Goal: Task Accomplishment & Management: Manage account settings

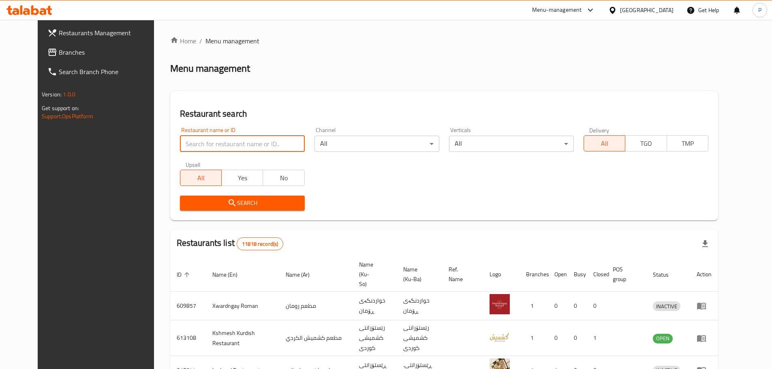
click at [218, 141] on input "search" at bounding box center [242, 144] width 125 height 16
type input "blaban"
click button "Search" at bounding box center [242, 203] width 125 height 15
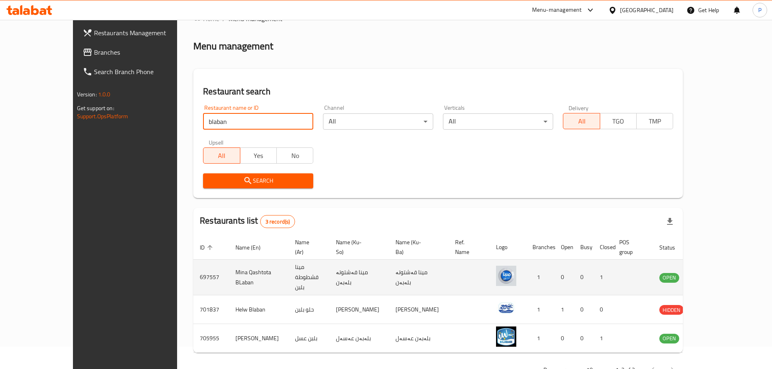
scroll to position [34, 0]
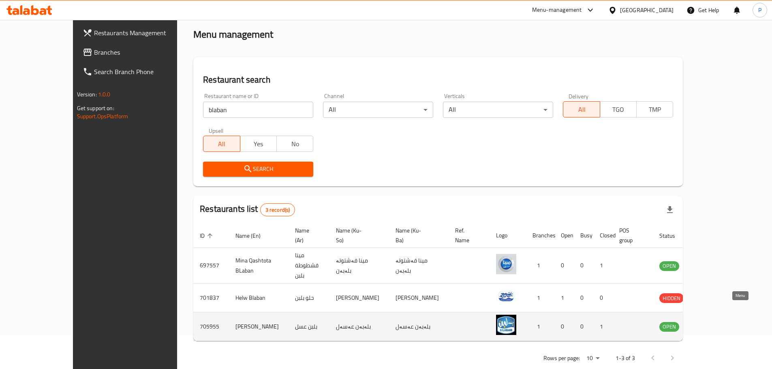
click at [712, 322] on icon "enhanced table" at bounding box center [707, 327] width 10 height 10
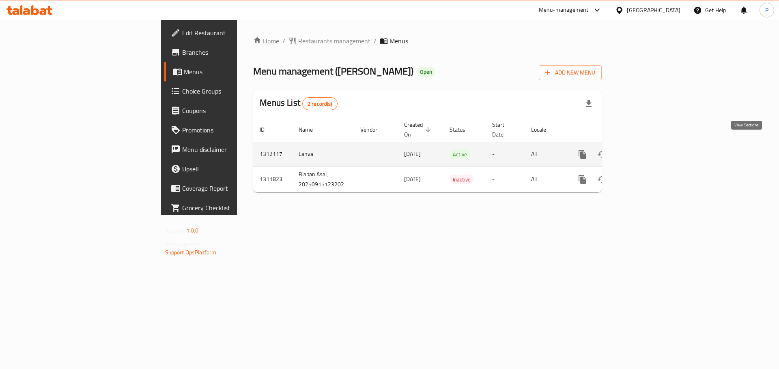
click at [646, 150] on icon "enhanced table" at bounding box center [641, 155] width 10 height 10
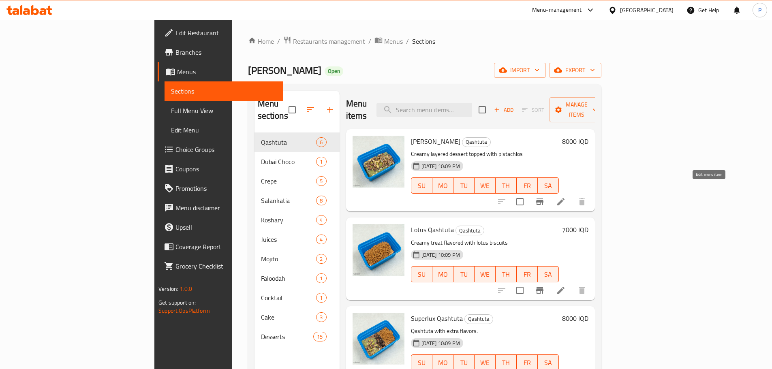
click at [566, 197] on icon at bounding box center [561, 202] width 10 height 10
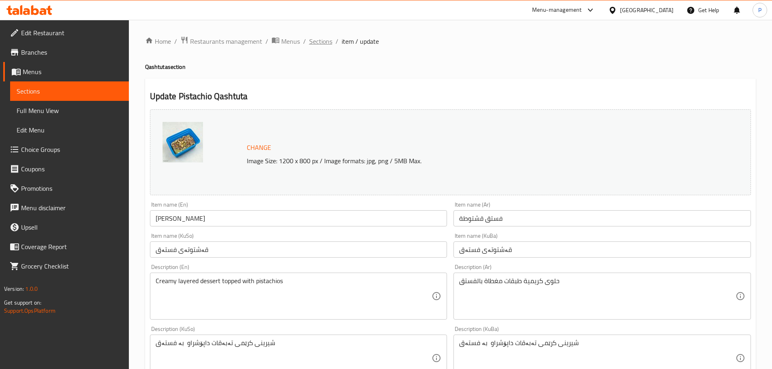
click at [329, 43] on span "Sections" at bounding box center [320, 41] width 23 height 10
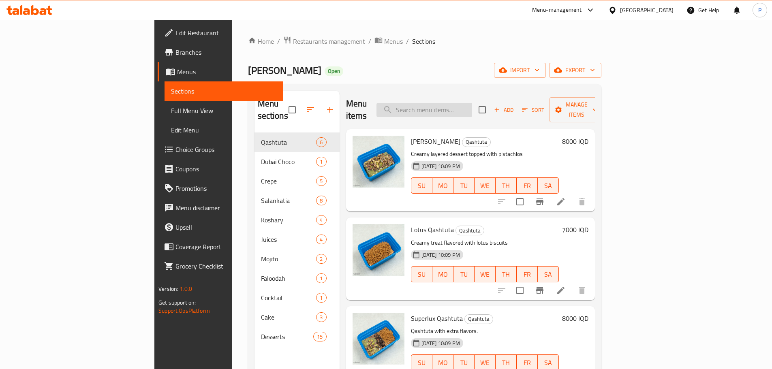
click at [442, 111] on div "Menu items Add Sort Manage items" at bounding box center [470, 110] width 249 height 39
click at [448, 108] on input "search" at bounding box center [425, 110] width 96 height 14
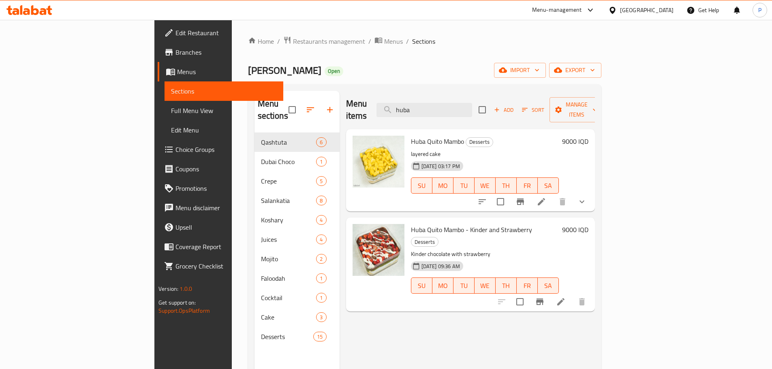
type input "huba"
click at [553, 195] on li at bounding box center [541, 202] width 23 height 15
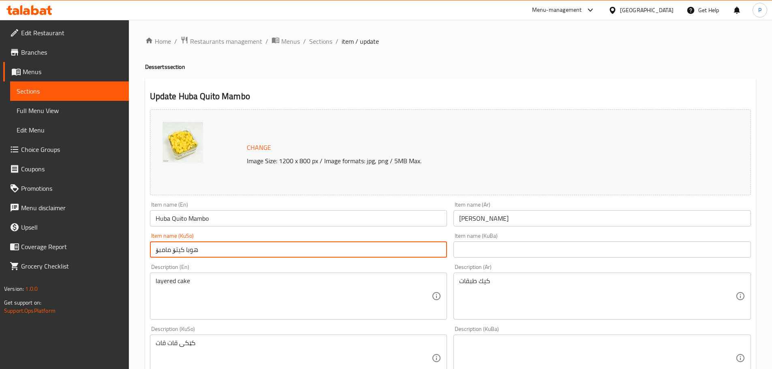
click at [353, 244] on input "هوبا کیتۆ مامبۆ" at bounding box center [299, 250] width 298 height 16
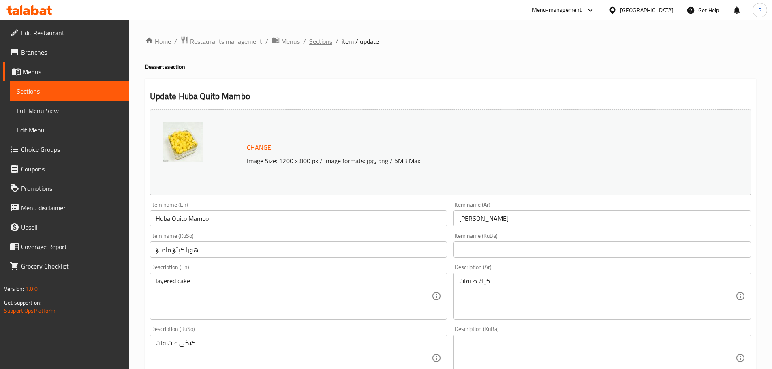
click at [324, 41] on span "Sections" at bounding box center [320, 41] width 23 height 10
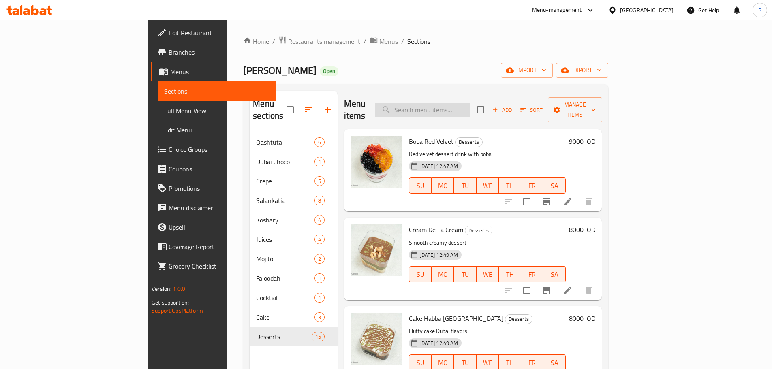
click at [471, 103] on input "search" at bounding box center [423, 110] width 96 height 14
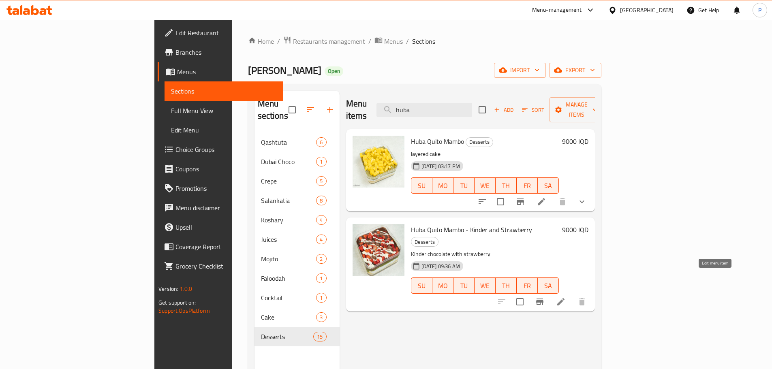
type input "huba"
click at [566, 297] on icon at bounding box center [561, 302] width 10 height 10
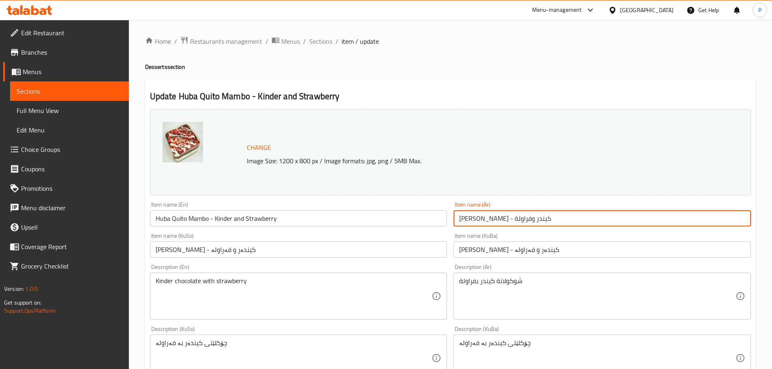
click at [527, 221] on input "[PERSON_NAME] - كيندر وفراولة" at bounding box center [603, 218] width 298 height 16
type input "[PERSON_NAME] - كيندر وفراولة"
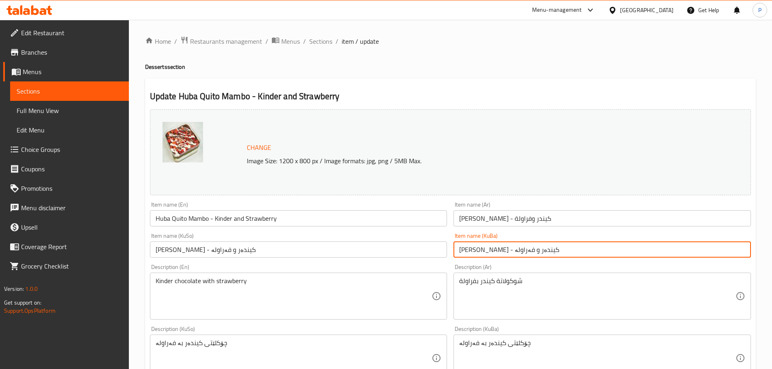
click at [535, 249] on input "[PERSON_NAME] - کیندەر و فەراولە" at bounding box center [603, 250] width 298 height 16
type input "هوبا تیتو مامبو - کیندەر و فەراولە"
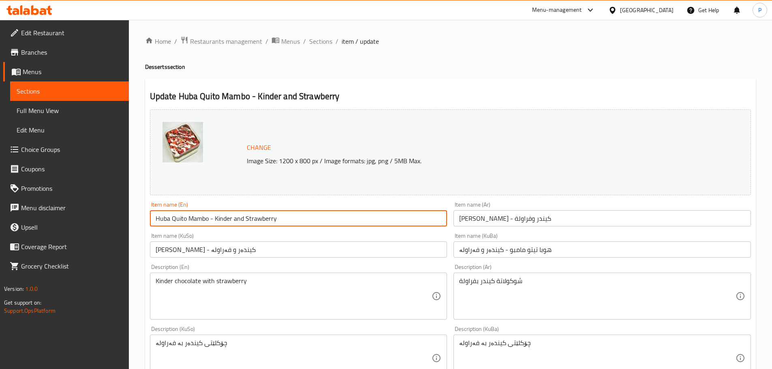
click at [172, 218] on input "Huba Quito Mambo - Kinder and Strawberry" at bounding box center [299, 218] width 298 height 16
type input "[PERSON_NAME] - [PERSON_NAME] and Strawberry"
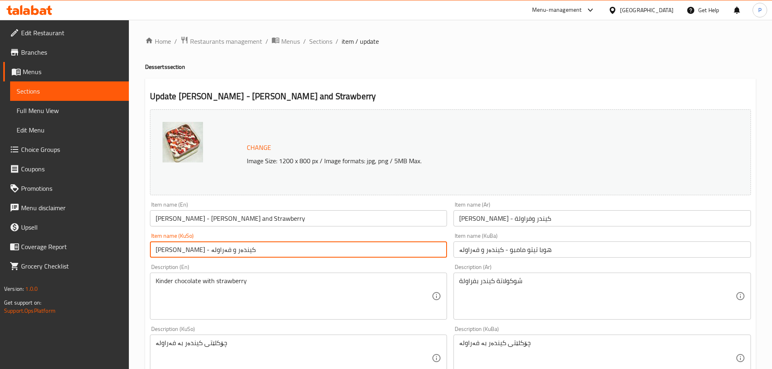
click at [227, 249] on input "[PERSON_NAME] - کیندەر و فەراولە" at bounding box center [299, 250] width 298 height 16
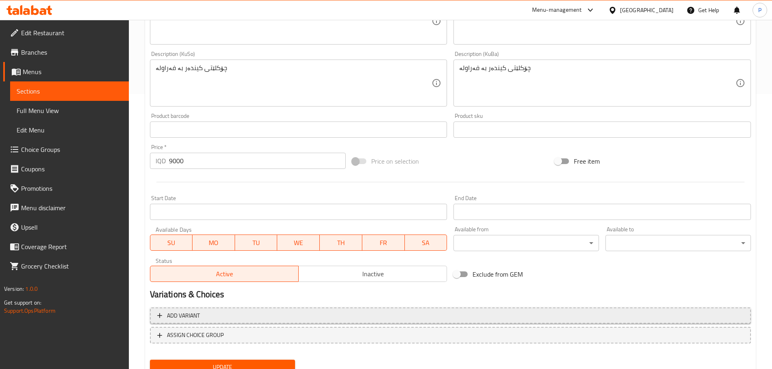
scroll to position [309, 0]
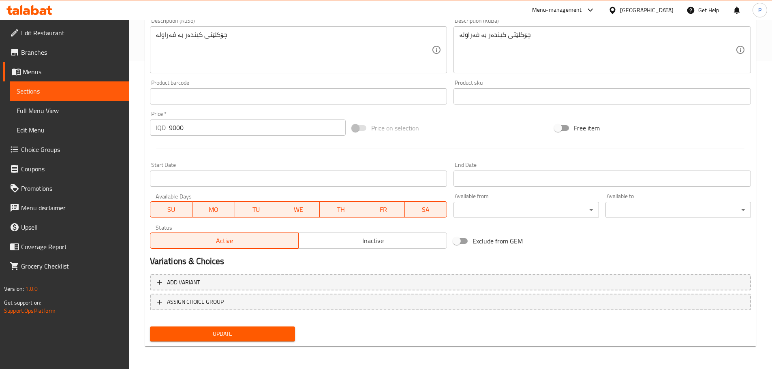
type input "هوبا تیتو مامبو - کیندەر و فەراولە"
click at [246, 332] on span "Update" at bounding box center [223, 334] width 133 height 10
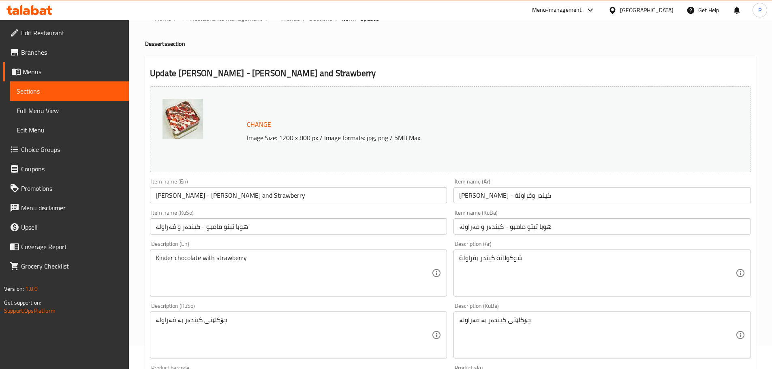
scroll to position [0, 0]
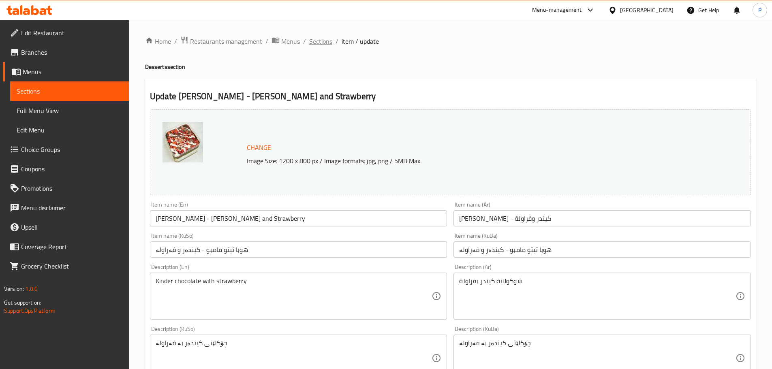
click at [324, 45] on span "Sections" at bounding box center [320, 41] width 23 height 10
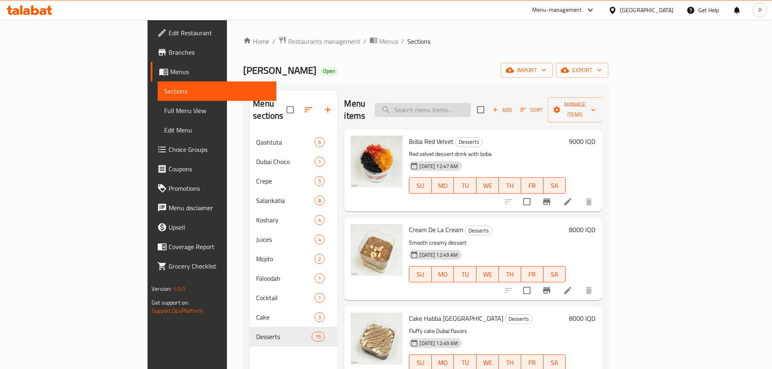
click at [471, 103] on input "search" at bounding box center [423, 110] width 96 height 14
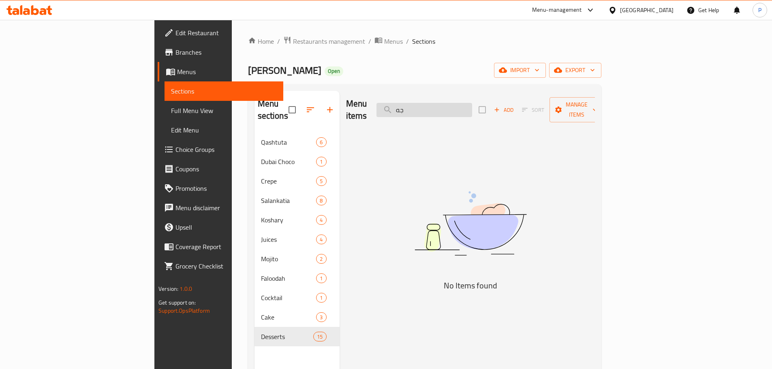
type input "ج"
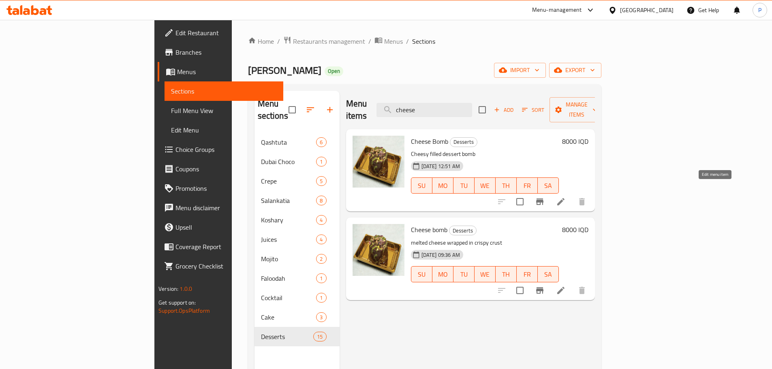
type input "cheese"
click at [565, 198] on icon at bounding box center [561, 201] width 7 height 7
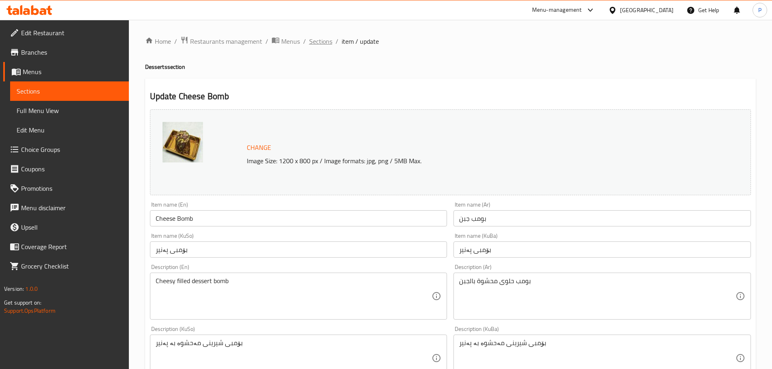
click at [328, 37] on span "Sections" at bounding box center [320, 41] width 23 height 10
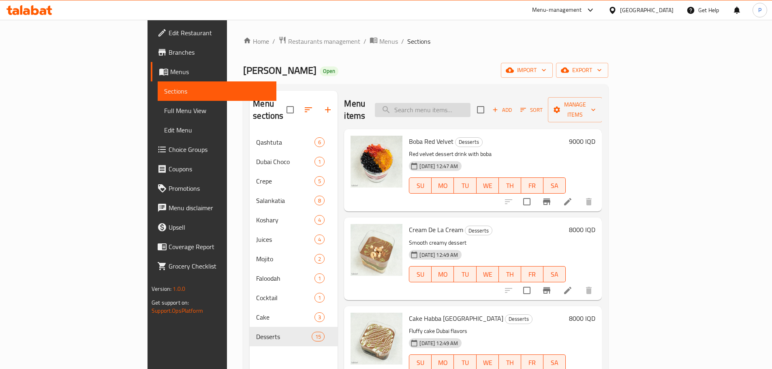
click at [471, 108] on input "search" at bounding box center [423, 110] width 96 height 14
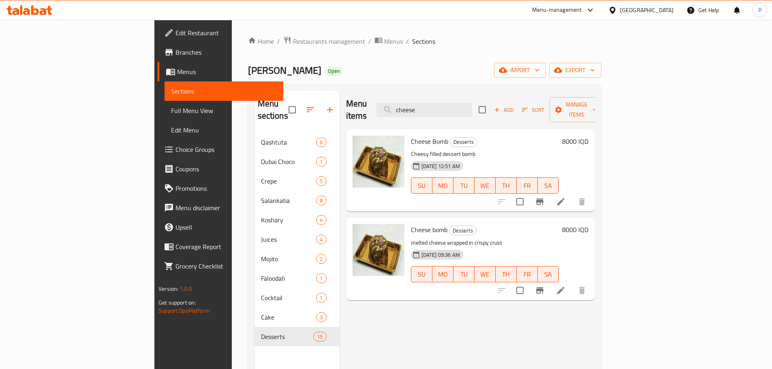
type input "cheese"
click at [573, 195] on li at bounding box center [561, 202] width 23 height 15
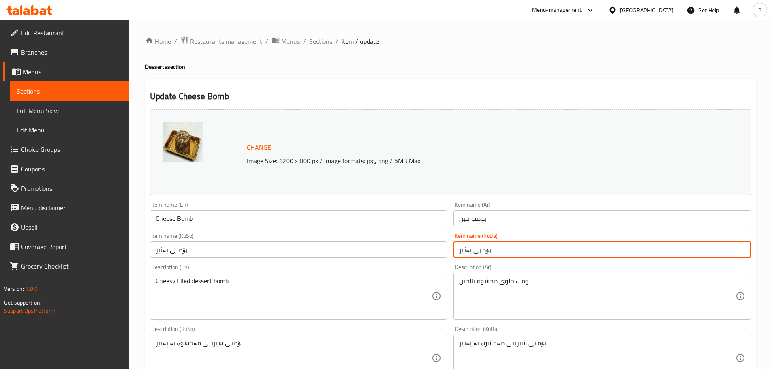
click at [477, 252] on input "بۆمبی پەنیر" at bounding box center [603, 250] width 298 height 16
type input "ج"
type input "c"
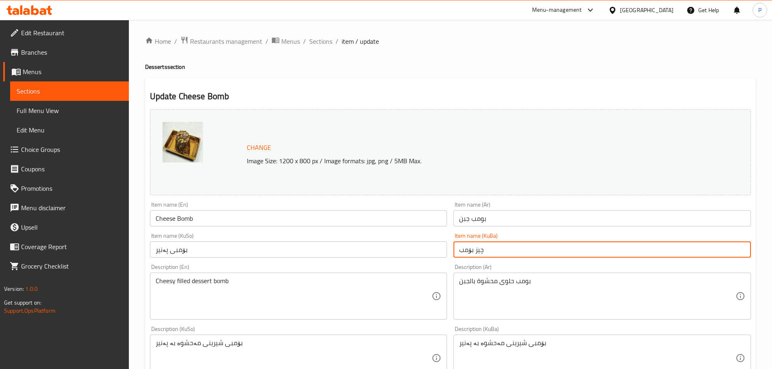
type input "چیز بۆمب"
click at [333, 241] on div "Item name (KuSo) بۆمبی پەنیر Item name (KuSo)" at bounding box center [299, 245] width 298 height 25
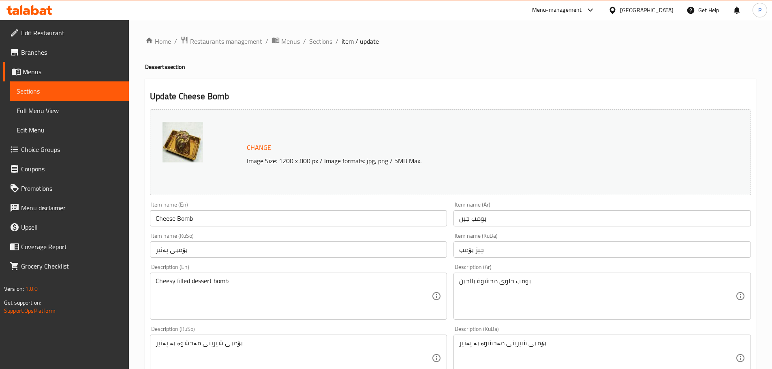
click at [331, 248] on input "بۆمبی پەنیر" at bounding box center [299, 250] width 298 height 16
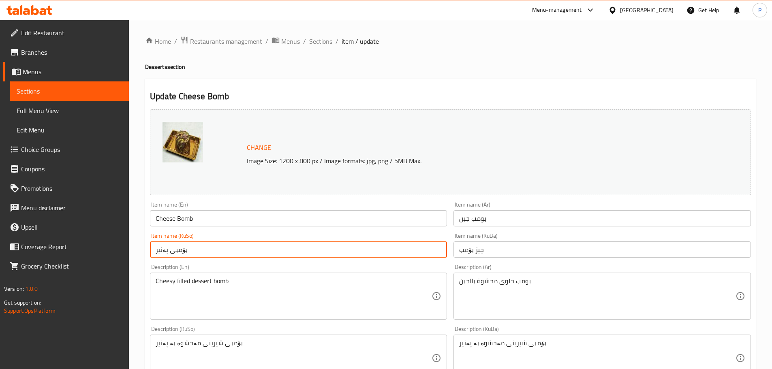
click at [331, 248] on input "بۆمبی پەنیر" at bounding box center [299, 250] width 298 height 16
paste input "چیز بۆمب"
type input "چیز بۆمب"
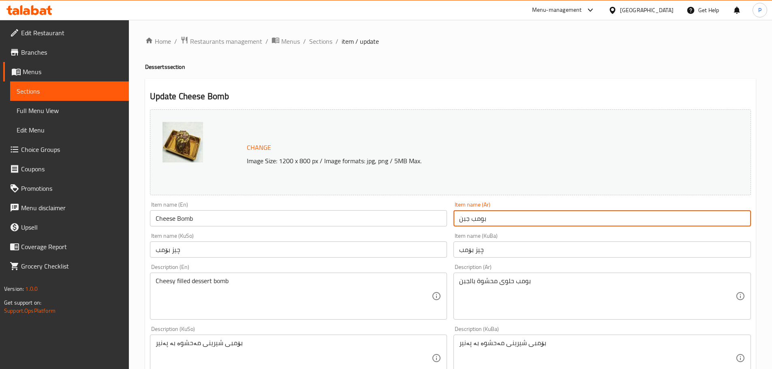
click at [474, 217] on input "بومب جبن" at bounding box center [603, 218] width 298 height 16
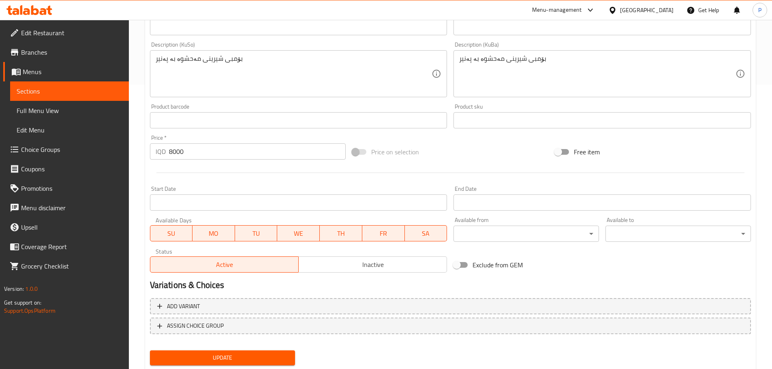
scroll to position [309, 0]
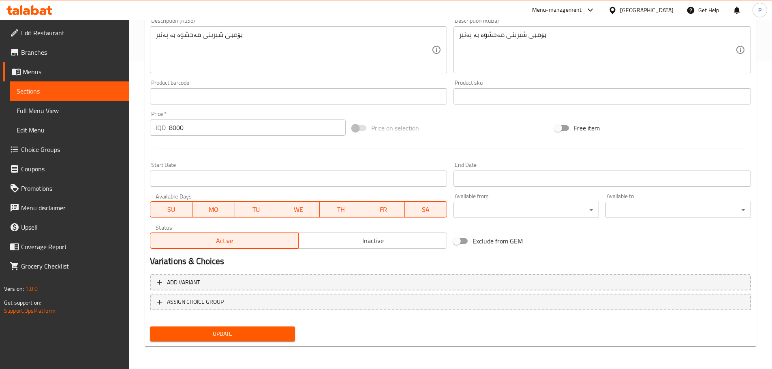
type input "جیزبومب"
click at [276, 335] on div "Update" at bounding box center [223, 334] width 152 height 21
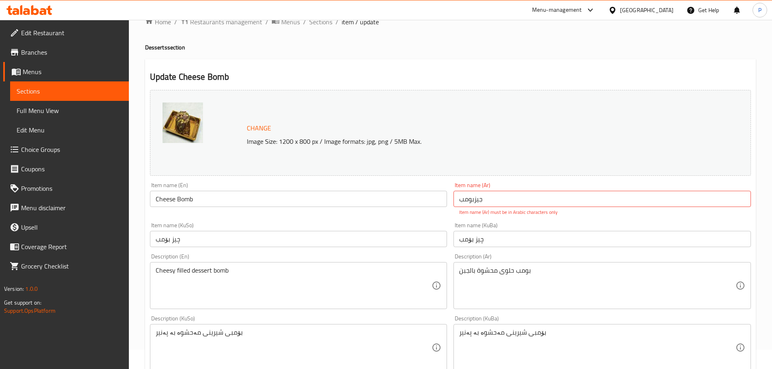
scroll to position [0, 0]
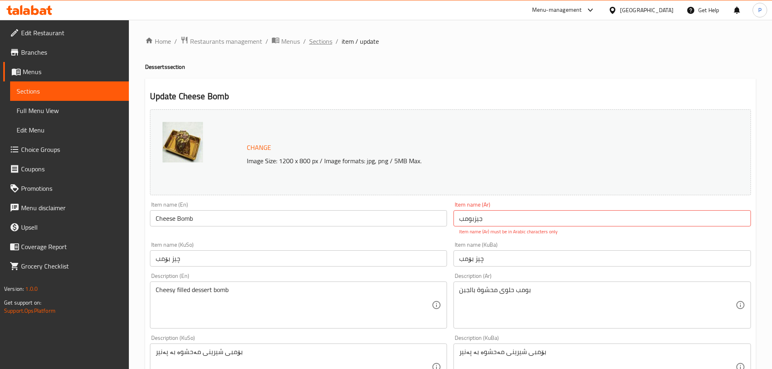
click at [318, 43] on span "Sections" at bounding box center [320, 41] width 23 height 10
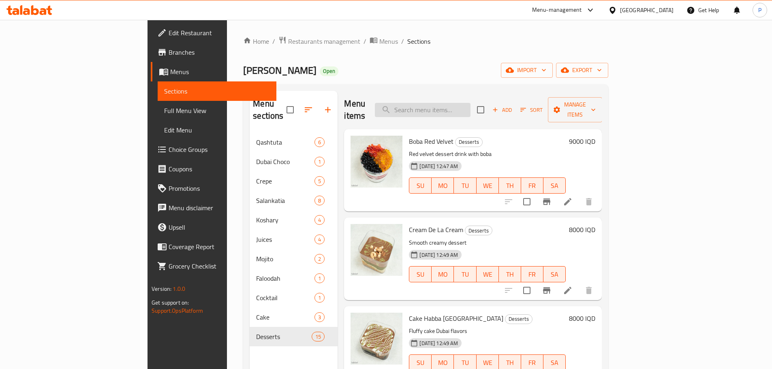
click at [471, 106] on input "search" at bounding box center [423, 110] width 96 height 14
type input "ج"
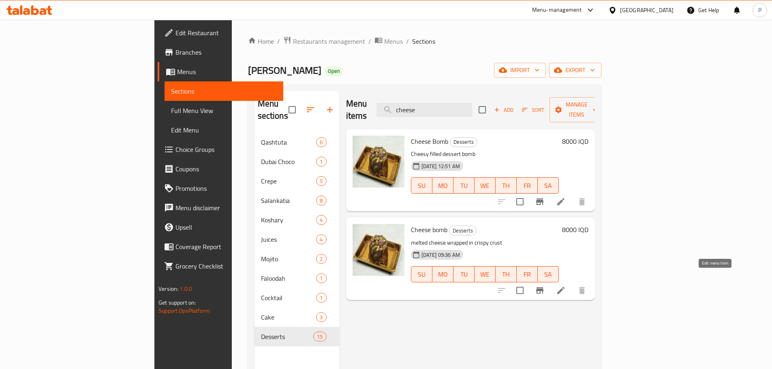
type input "cheese"
click at [566, 286] on icon at bounding box center [561, 291] width 10 height 10
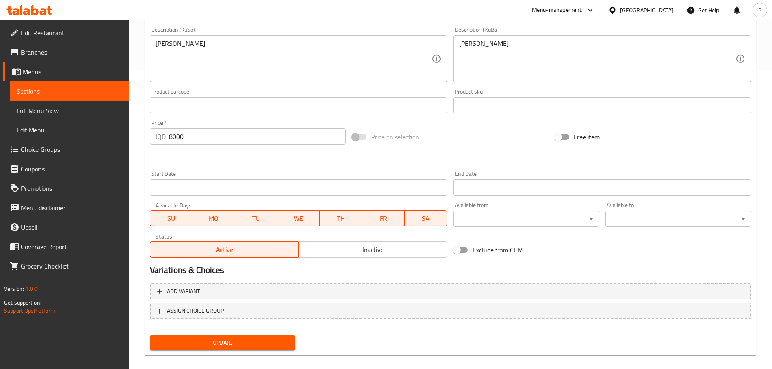
scroll to position [309, 0]
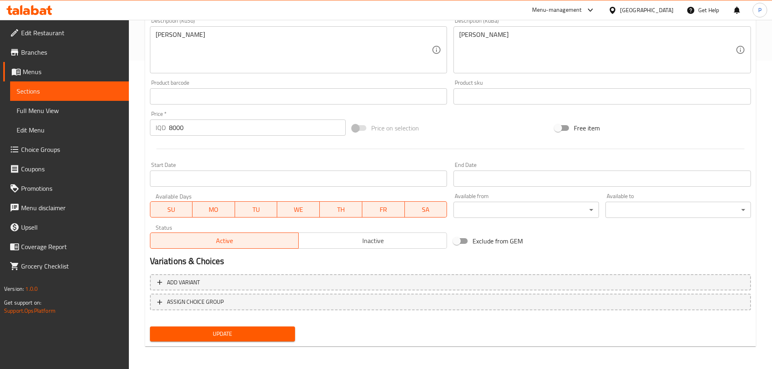
click at [404, 244] on span "Inactive" at bounding box center [373, 241] width 142 height 12
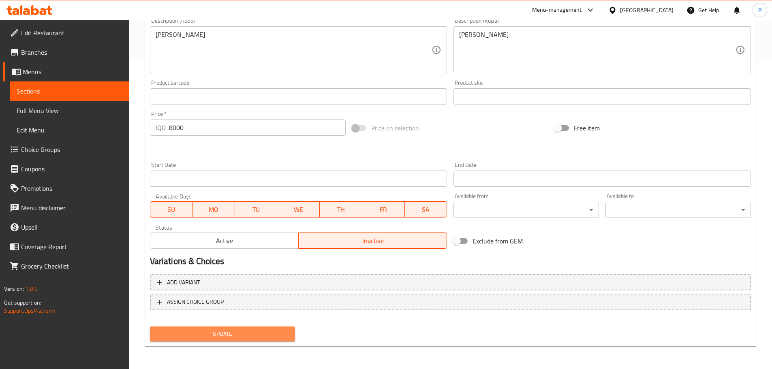
click at [279, 333] on span "Update" at bounding box center [223, 334] width 133 height 10
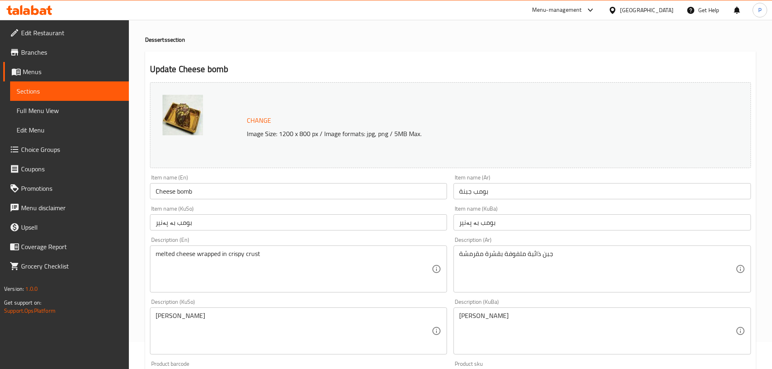
scroll to position [0, 0]
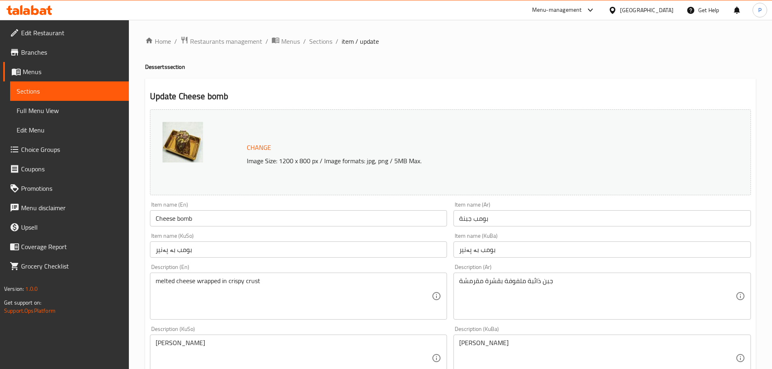
drag, startPoint x: 319, startPoint y: 37, endPoint x: 343, endPoint y: 54, distance: 28.6
click at [319, 37] on span "Sections" at bounding box center [320, 41] width 23 height 10
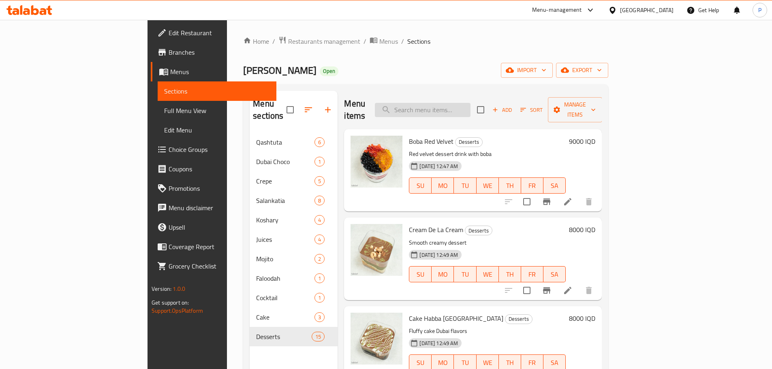
click at [460, 109] on input "search" at bounding box center [423, 110] width 96 height 14
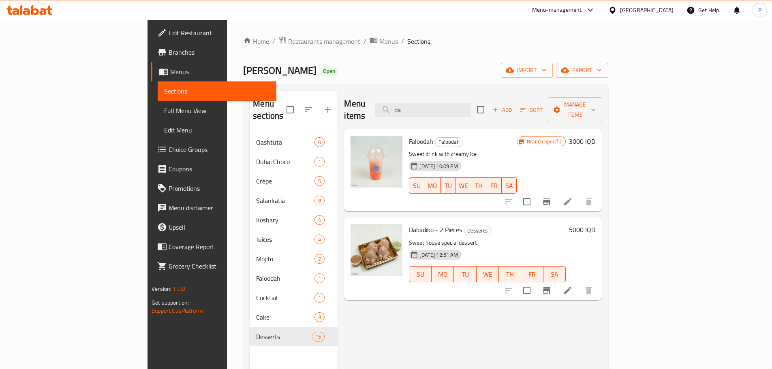
type input "da"
click at [579, 283] on li at bounding box center [568, 290] width 23 height 15
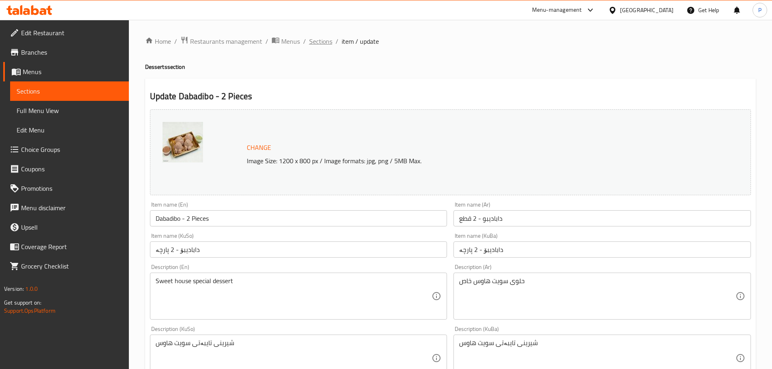
click at [317, 44] on span "Sections" at bounding box center [320, 41] width 23 height 10
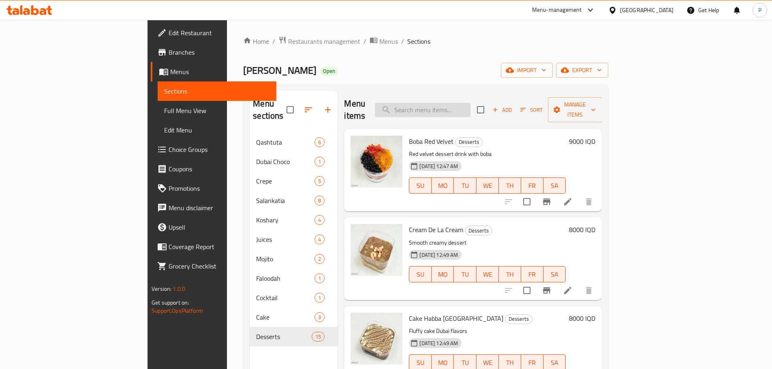
click at [465, 106] on input "search" at bounding box center [423, 110] width 96 height 14
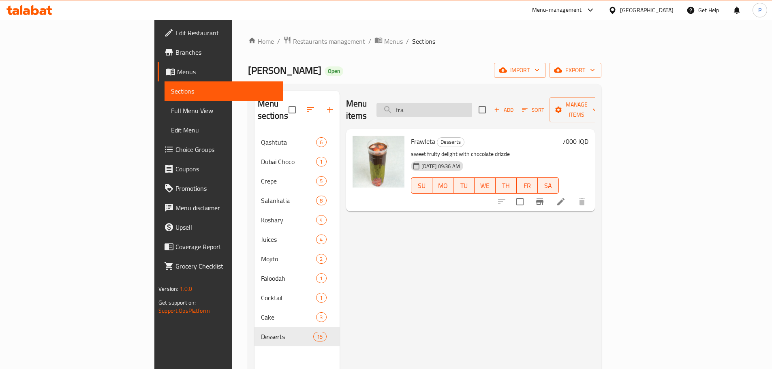
click at [472, 104] on input "fra" at bounding box center [425, 110] width 96 height 14
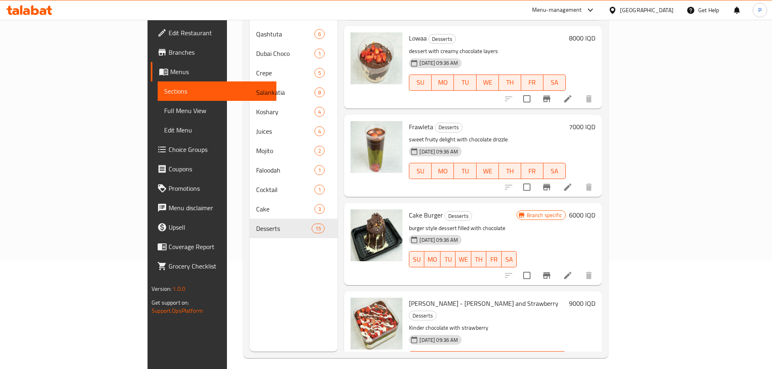
scroll to position [114, 0]
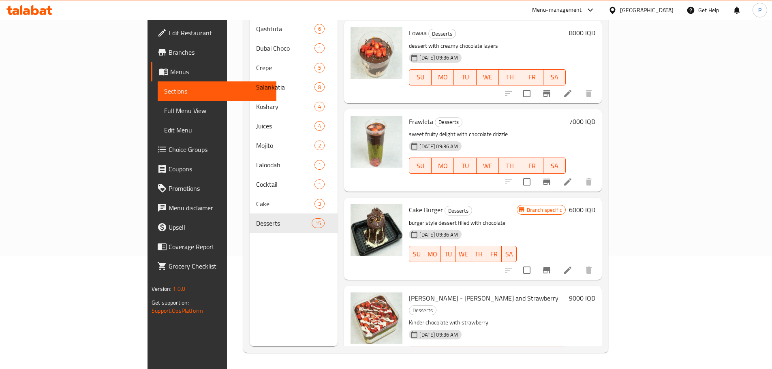
type input "choco"
click at [579, 263] on li at bounding box center [568, 270] width 23 height 15
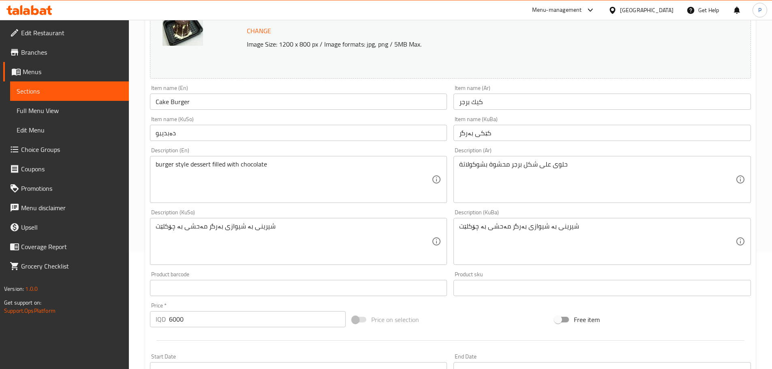
scroll to position [122, 0]
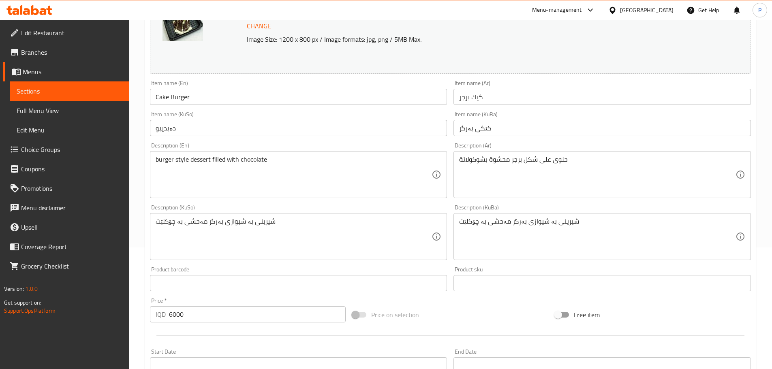
click at [238, 101] on input "Cake Burger" at bounding box center [299, 97] width 298 height 16
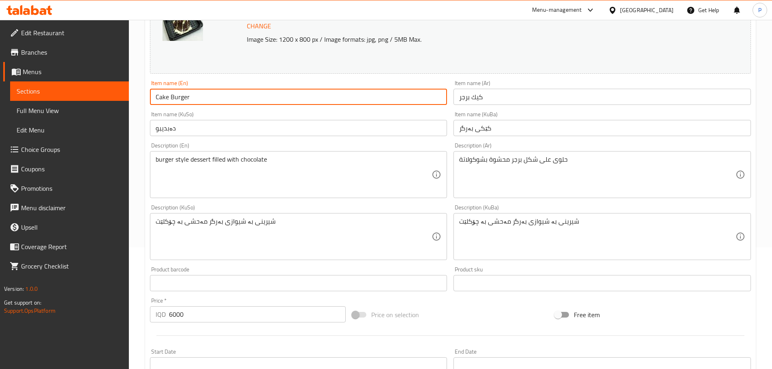
click at [241, 101] on input "Cake Burger" at bounding box center [299, 97] width 298 height 16
click at [160, 97] on input "Cake Burger" at bounding box center [299, 97] width 298 height 16
type input "Choco Burger"
click at [472, 96] on input "كيك برجر" at bounding box center [603, 97] width 298 height 16
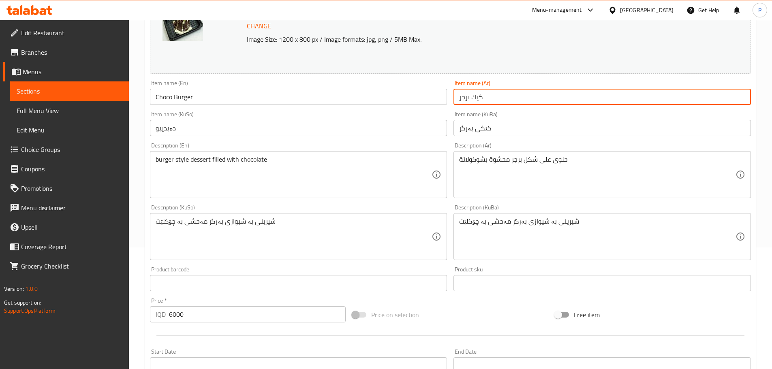
click at [472, 96] on input "كيك برجر" at bounding box center [603, 97] width 298 height 16
type input "c"
click at [484, 127] on div "Item name (KuBa) کێکی بەرگر Item name (KuBa)" at bounding box center [603, 124] width 298 height 25
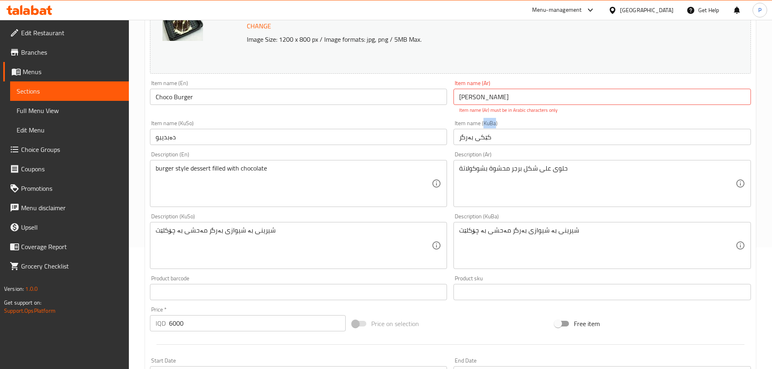
click at [484, 127] on div "Item name (KuBa) کێکی بەرگر Item name (KuBa)" at bounding box center [603, 132] width 298 height 25
click at [485, 134] on input "کێکی بەرگر" at bounding box center [603, 137] width 298 height 16
click at [464, 97] on input "[PERSON_NAME]" at bounding box center [603, 97] width 298 height 16
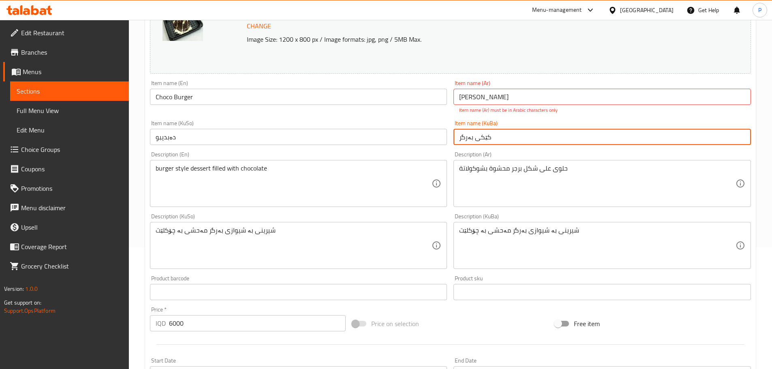
click at [479, 134] on input "کێکی بەرگر" at bounding box center [603, 137] width 298 height 16
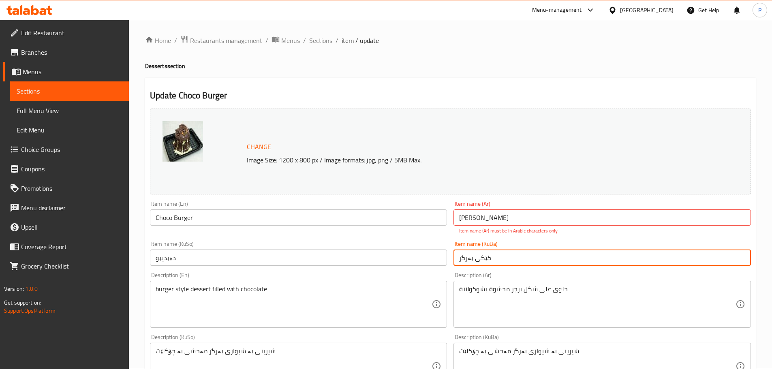
scroll to position [0, 0]
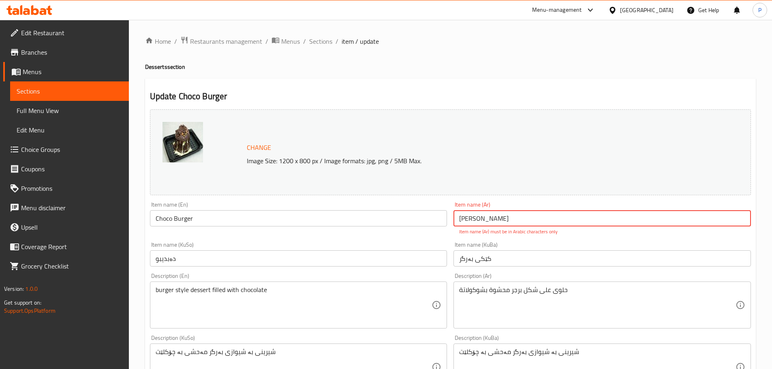
click at [487, 220] on input "[PERSON_NAME]" at bounding box center [603, 218] width 298 height 16
type input "شوکو برغر"
click at [476, 256] on input "کێکی بەرگر" at bounding box center [603, 259] width 298 height 16
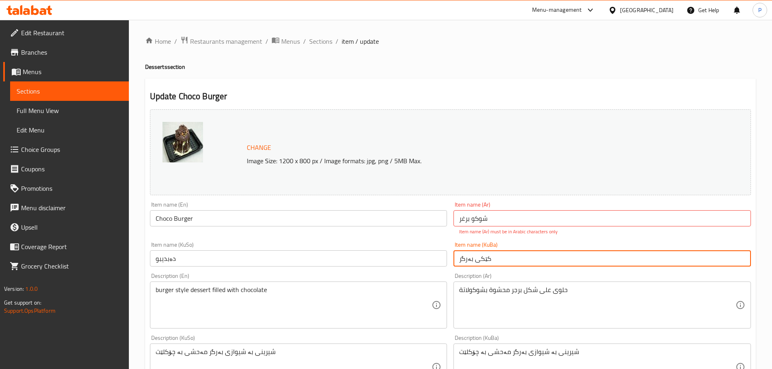
click at [476, 256] on input "کێکی بەرگر" at bounding box center [603, 259] width 298 height 16
type input "چۆکۆ بەرگر"
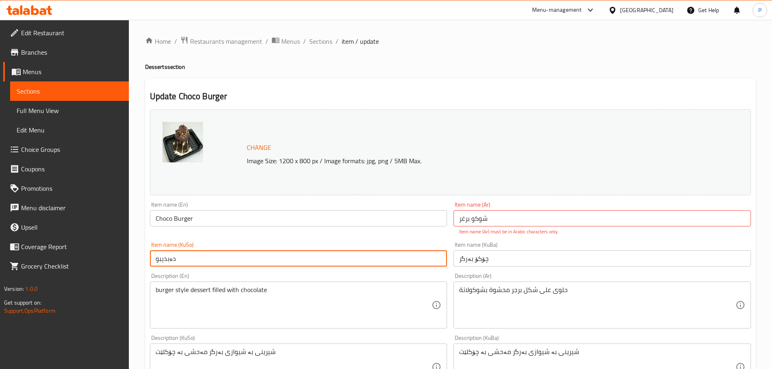
click at [382, 253] on input "دەبدیبو" at bounding box center [299, 259] width 298 height 16
paste input "چۆکۆ بەرگر"
type input "چۆکۆ بەرگر"
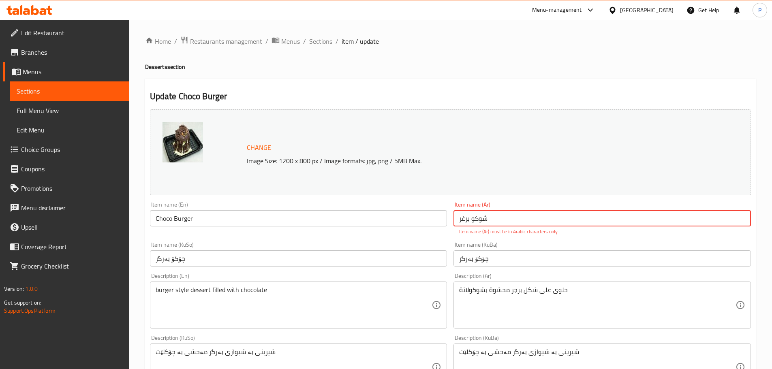
click at [468, 218] on input "شوکو برغر" at bounding box center [603, 218] width 298 height 16
type input "شوکو برغر"
click at [570, 245] on div "Item name (KuBa) چۆکۆ بەرگر Item name (KuBa)" at bounding box center [603, 254] width 298 height 25
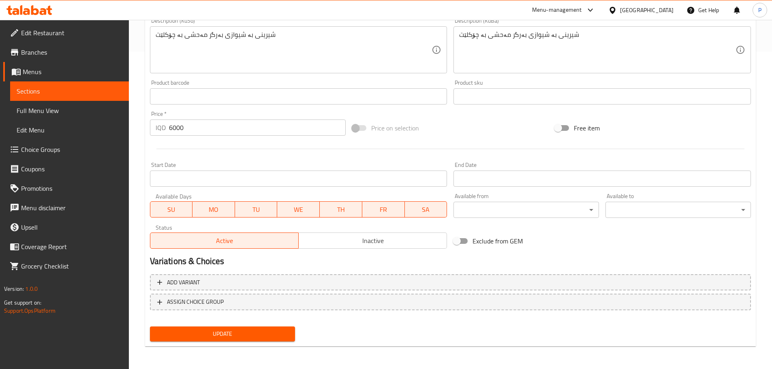
click at [255, 332] on span "Update" at bounding box center [223, 334] width 133 height 10
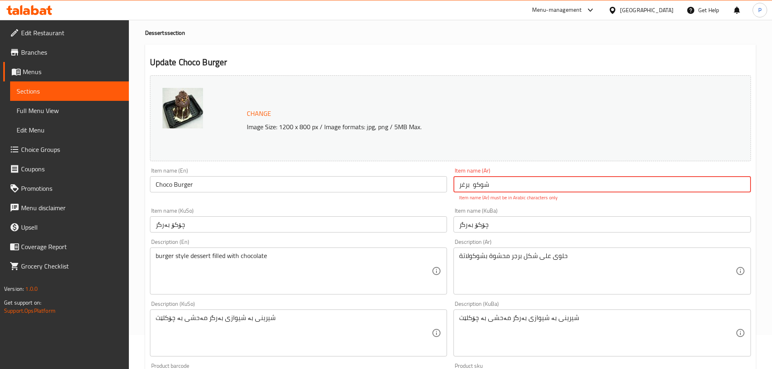
click at [487, 179] on input "شوکو برغر" at bounding box center [603, 184] width 298 height 16
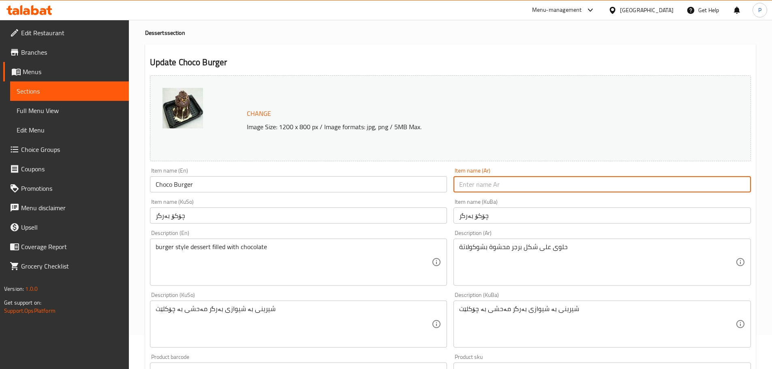
click at [490, 213] on input "چۆکۆ بەرگر" at bounding box center [603, 216] width 298 height 16
click at [500, 189] on input "text" at bounding box center [603, 184] width 298 height 16
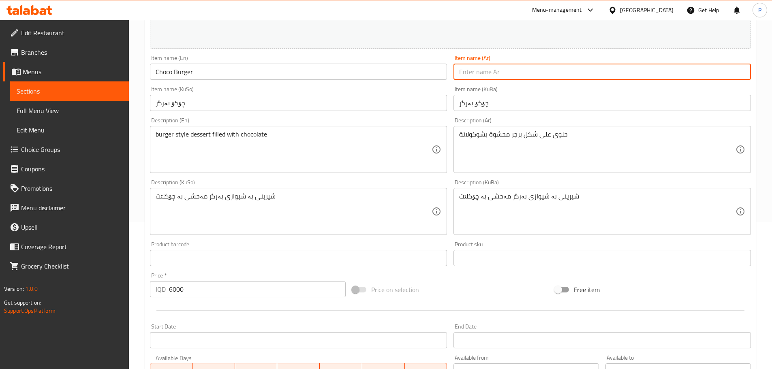
scroll to position [309, 0]
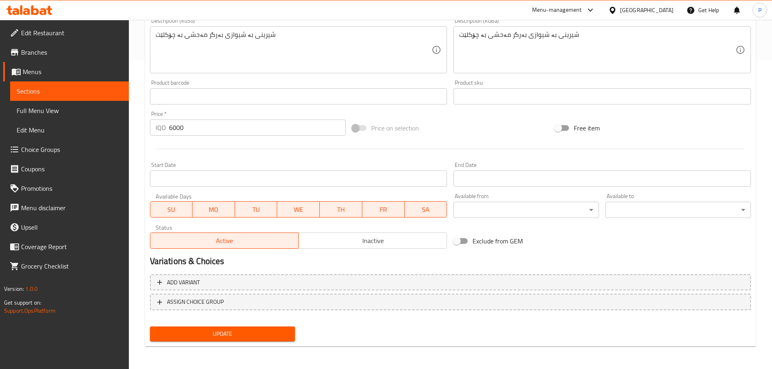
click at [264, 341] on button "Update" at bounding box center [223, 334] width 146 height 15
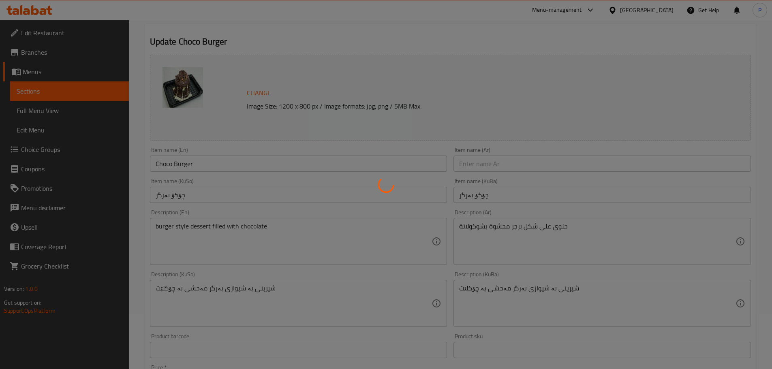
scroll to position [0, 0]
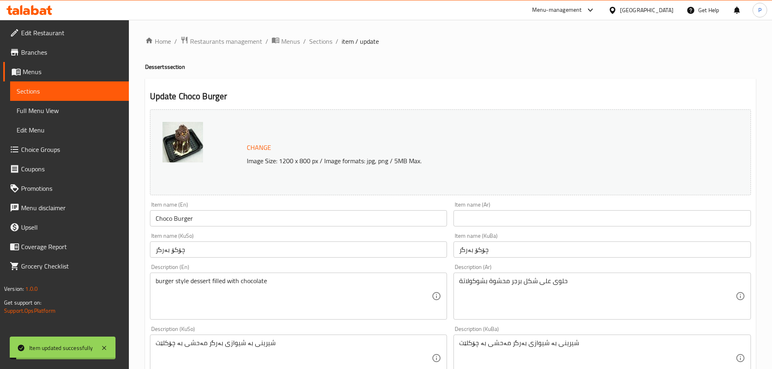
click at [499, 225] on input "text" at bounding box center [603, 218] width 298 height 16
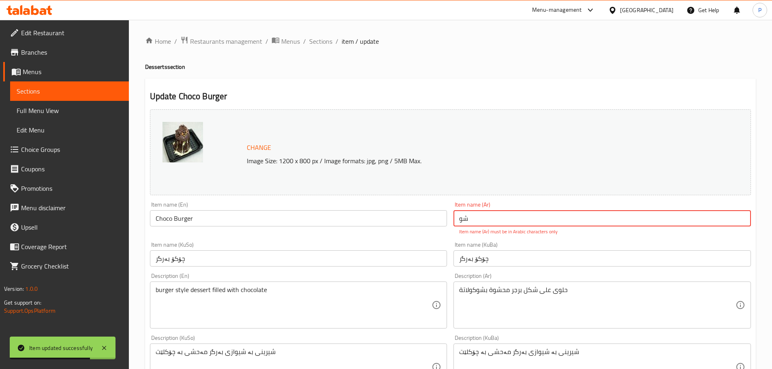
type input "ش"
type input "ج"
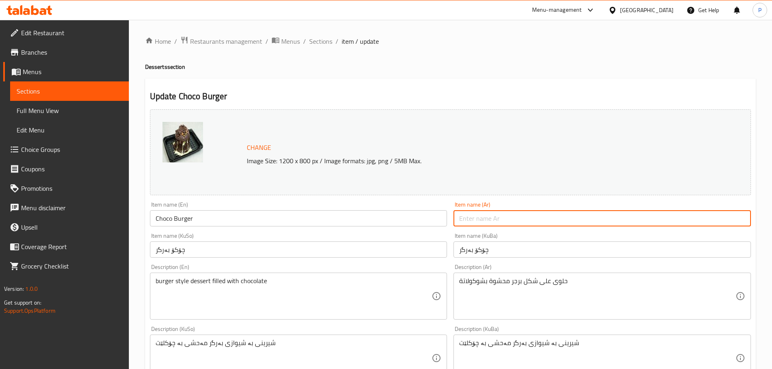
paste input "شوكو برغر"
type input "شوكو برغر"
click at [432, 234] on div "Item name (KuSo) چۆکۆ بەرگر Item name (KuSo)" at bounding box center [299, 245] width 298 height 25
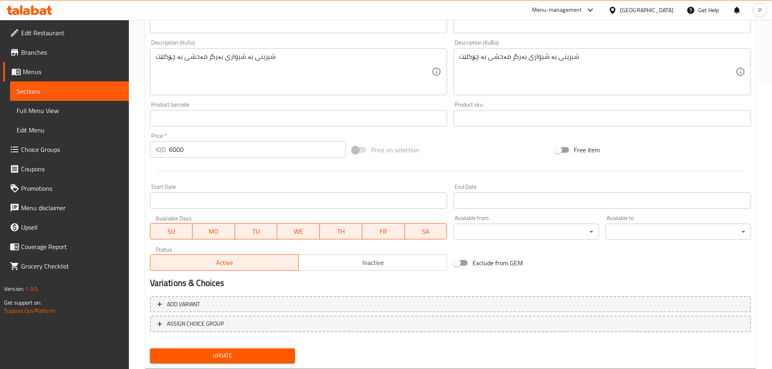
scroll to position [309, 0]
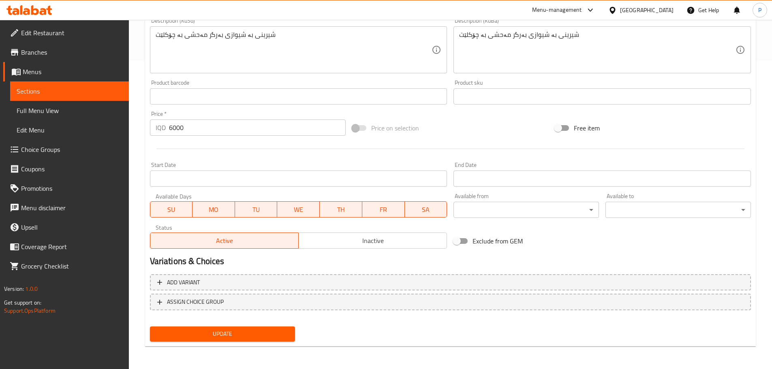
click at [227, 335] on span "Update" at bounding box center [223, 334] width 133 height 10
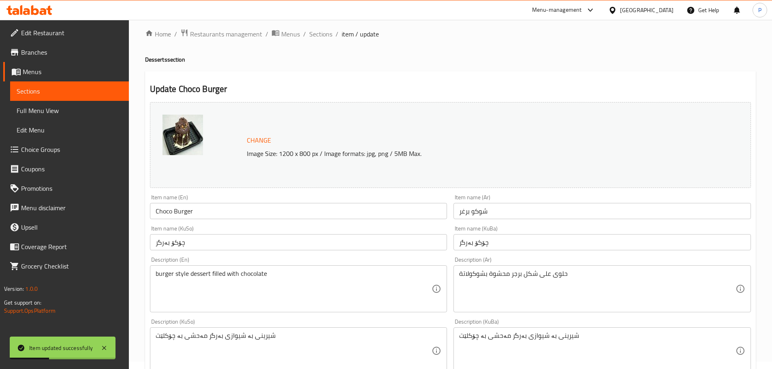
scroll to position [0, 0]
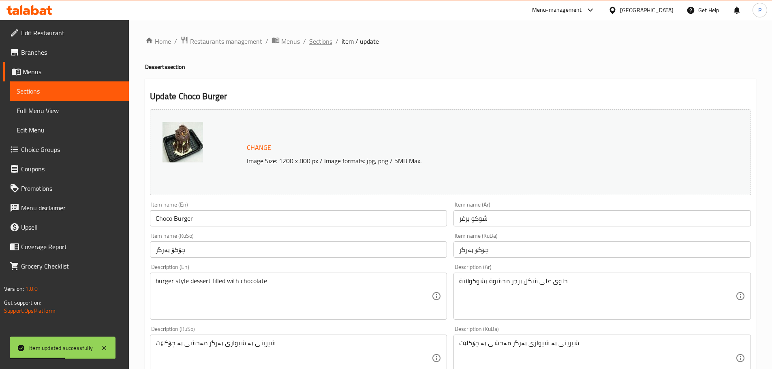
click at [324, 44] on span "Sections" at bounding box center [320, 41] width 23 height 10
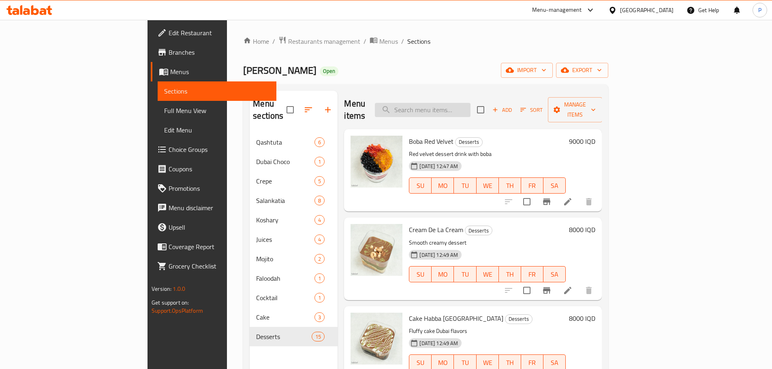
click at [468, 105] on input "search" at bounding box center [423, 110] width 96 height 14
type input "l"
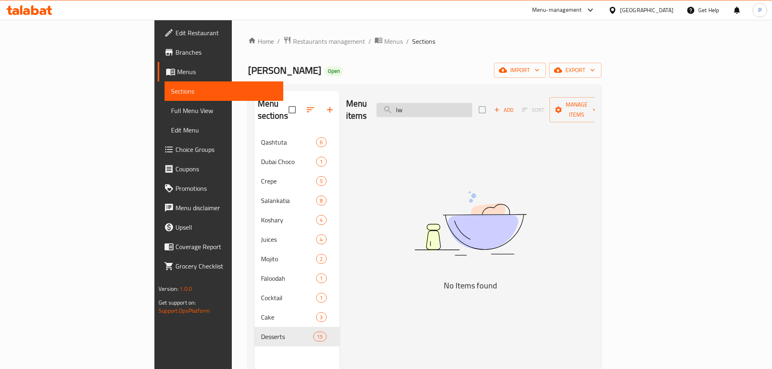
type input "l"
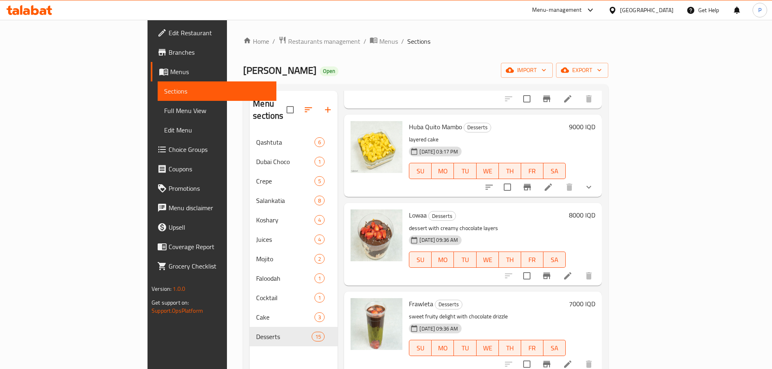
scroll to position [3203, 0]
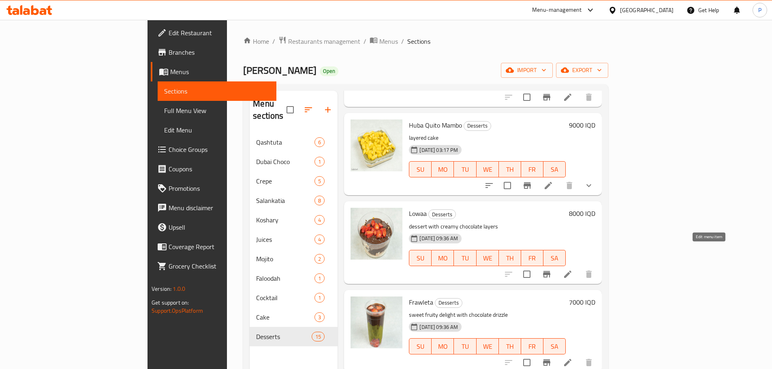
type input "l"
click at [572, 271] on icon at bounding box center [567, 274] width 7 height 7
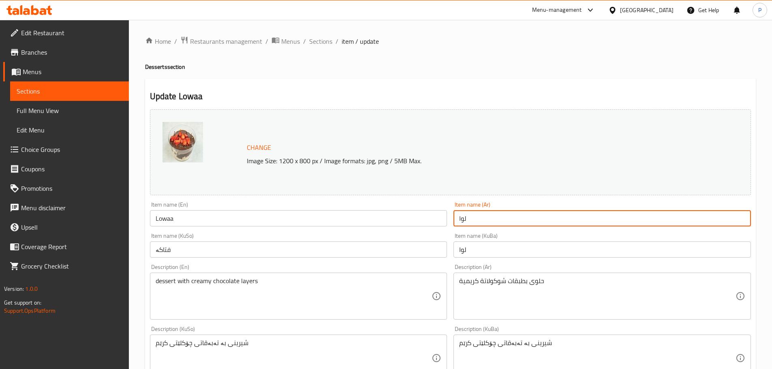
drag, startPoint x: 462, startPoint y: 221, endPoint x: 458, endPoint y: 221, distance: 4.1
click at [458, 221] on input "لوا" at bounding box center [603, 218] width 298 height 16
type input "لوئە"
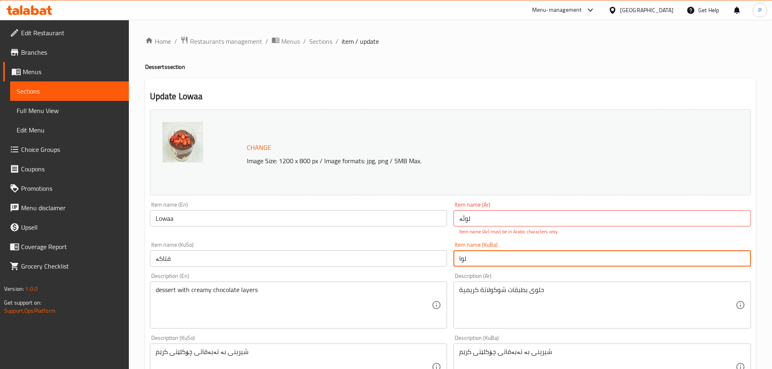
click at [477, 249] on div "Item name (KuBa) لوا Item name (KuBa)" at bounding box center [603, 254] width 298 height 25
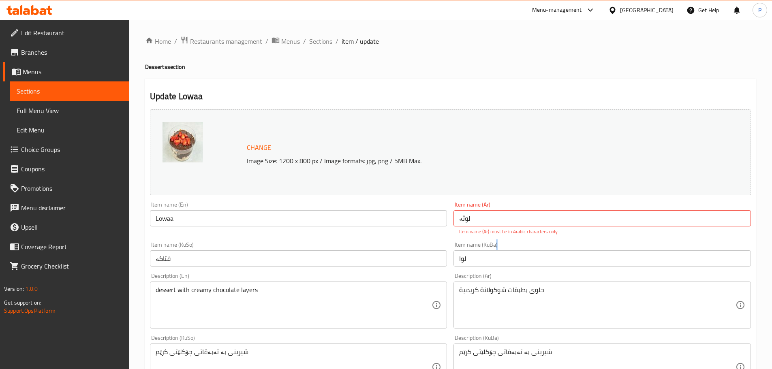
click at [477, 249] on div "Item name (KuBa) لوا Item name (KuBa)" at bounding box center [603, 254] width 298 height 25
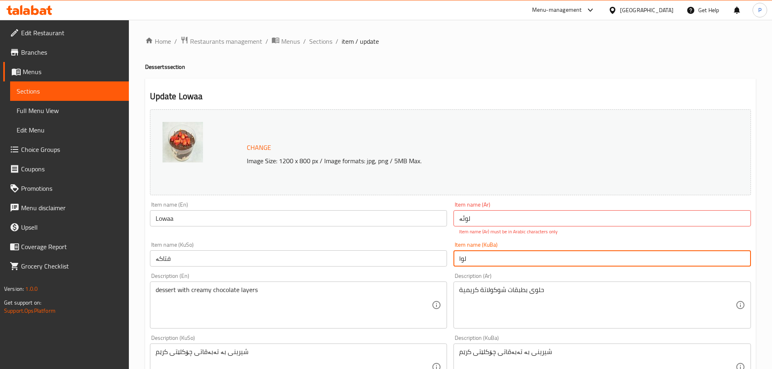
drag, startPoint x: 462, startPoint y: 257, endPoint x: 457, endPoint y: 261, distance: 6.1
click at [457, 261] on input "لوا" at bounding box center [603, 259] width 298 height 16
type input "لوئە"
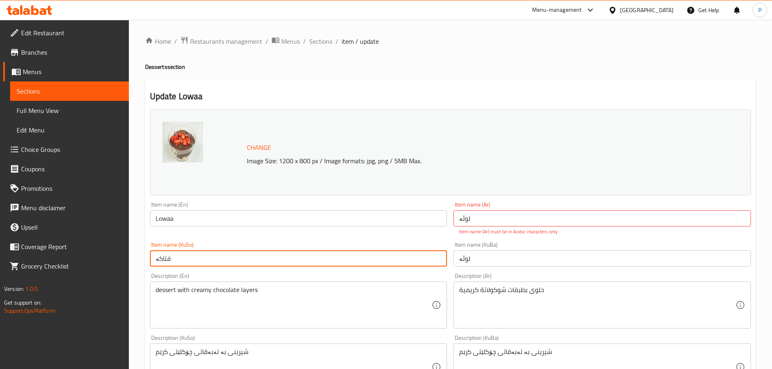
click at [163, 261] on input "فتاکە" at bounding box center [299, 259] width 298 height 16
click at [163, 260] on input "فتاکە" at bounding box center [299, 259] width 298 height 16
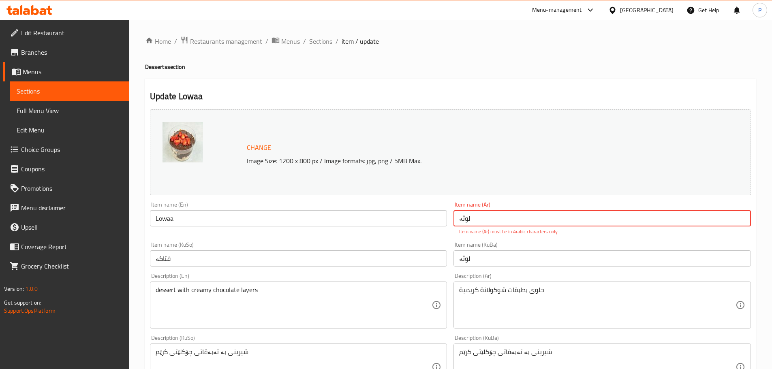
click at [478, 219] on input "لوئە" at bounding box center [603, 218] width 298 height 16
paste input "ه"
type input "لوئه"
click at [470, 257] on input "لوئە" at bounding box center [603, 259] width 298 height 16
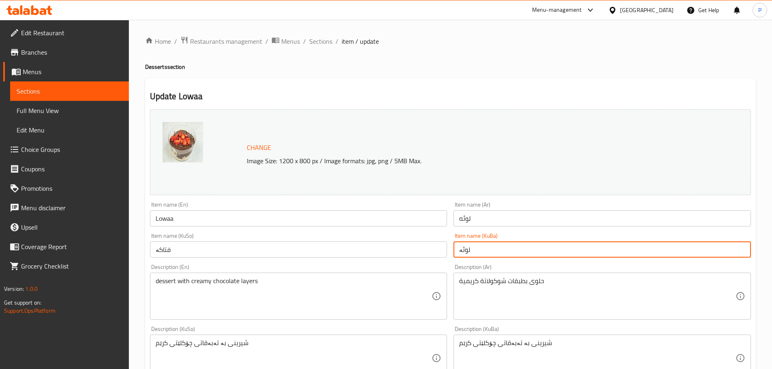
click at [470, 257] on input "لوئە" at bounding box center [603, 250] width 298 height 16
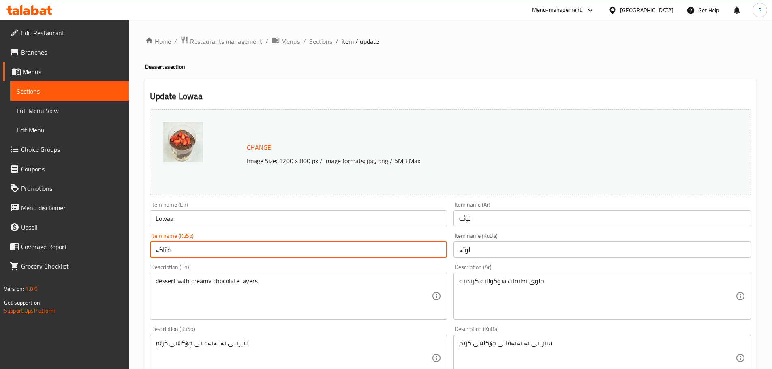
click at [245, 252] on input "فتاکە" at bounding box center [299, 250] width 298 height 16
click at [244, 251] on input "فتاکە" at bounding box center [299, 250] width 298 height 16
paste input "وئ"
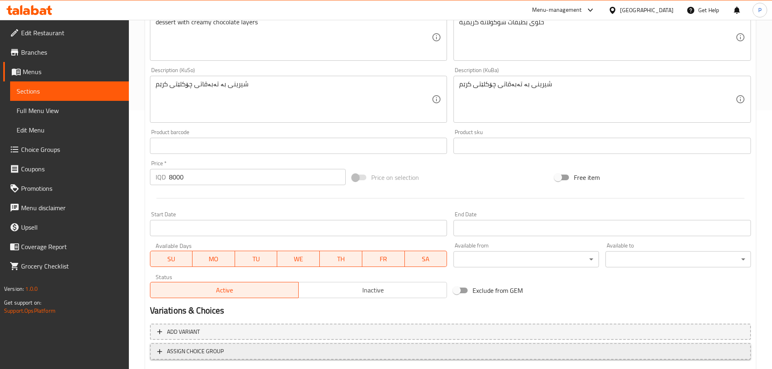
scroll to position [309, 0]
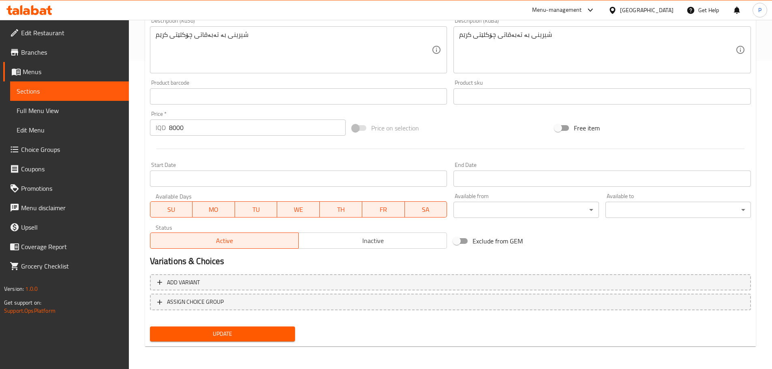
type input "لوئە"
click at [268, 332] on span "Update" at bounding box center [223, 334] width 133 height 10
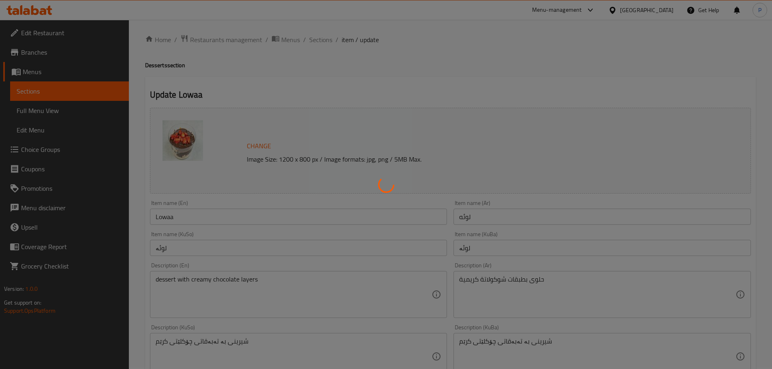
scroll to position [0, 0]
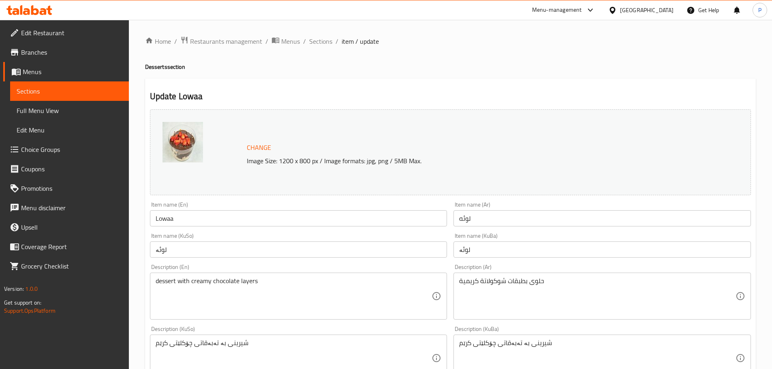
drag, startPoint x: 327, startPoint y: 45, endPoint x: 328, endPoint y: 52, distance: 6.6
click at [327, 46] on span "Sections" at bounding box center [320, 41] width 23 height 10
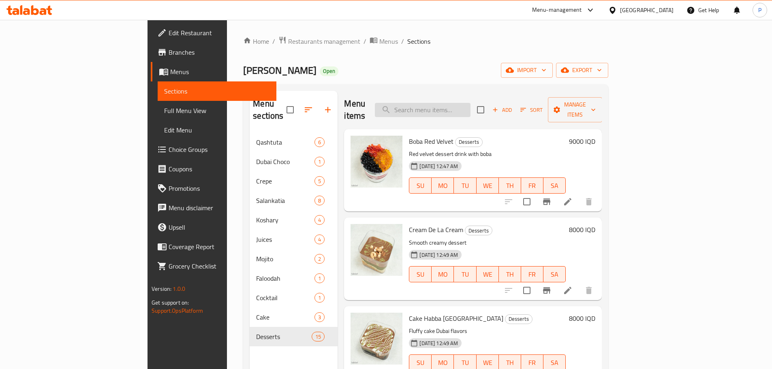
click at [471, 104] on input "search" at bounding box center [423, 110] width 96 height 14
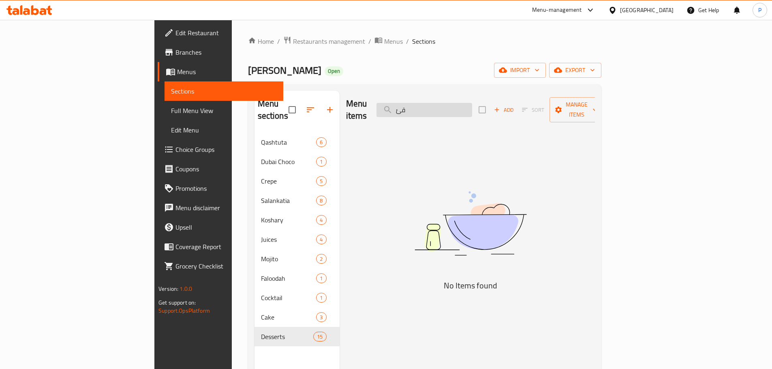
type input "ق"
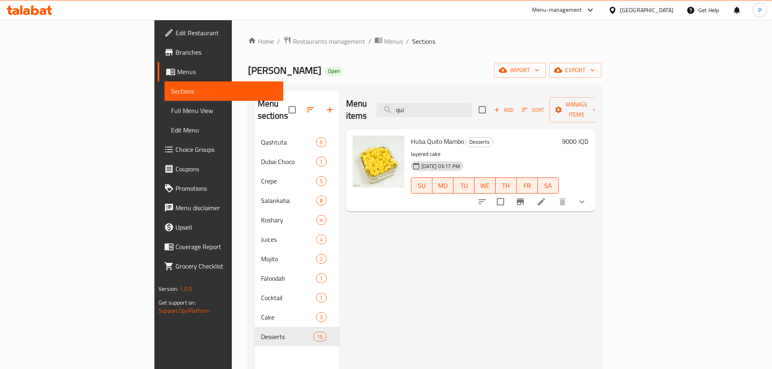
type input "qui"
click at [547, 197] on icon at bounding box center [542, 202] width 10 height 10
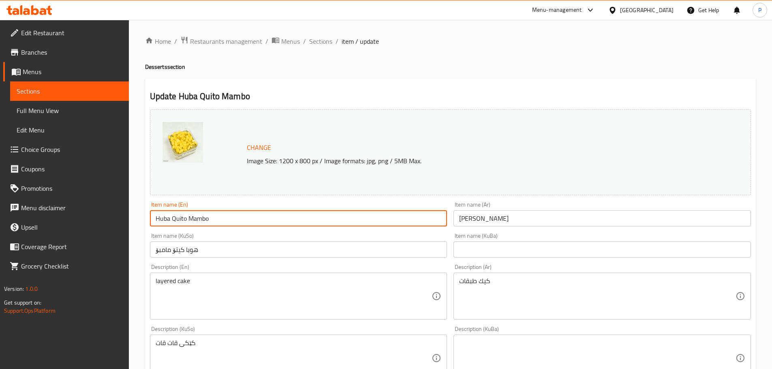
drag, startPoint x: 178, startPoint y: 218, endPoint x: 172, endPoint y: 219, distance: 6.3
click at [172, 219] on input "Huba Quito Mambo" at bounding box center [299, 218] width 298 height 16
type input "[PERSON_NAME]"
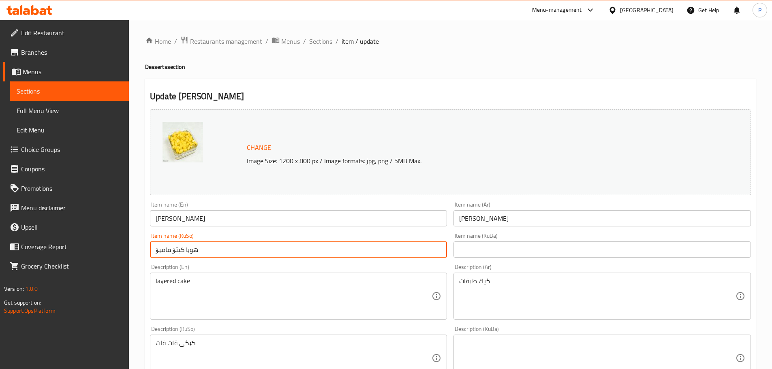
click at [183, 249] on input "هوبا کیتۆ مامبۆ" at bounding box center [299, 250] width 298 height 16
type input "هوبا تیتۆ مامبۆ"
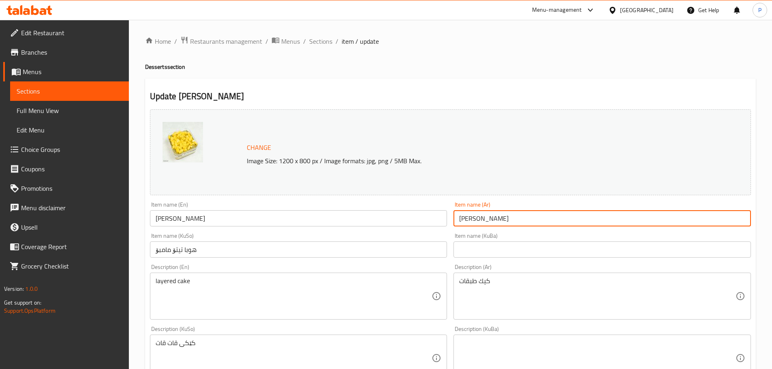
drag, startPoint x: 485, startPoint y: 221, endPoint x: 489, endPoint y: 221, distance: 4.5
click at [489, 221] on input "[PERSON_NAME]" at bounding box center [603, 218] width 298 height 16
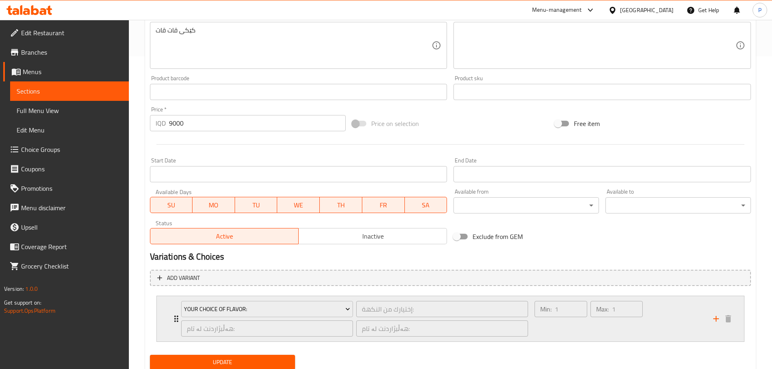
scroll to position [341, 0]
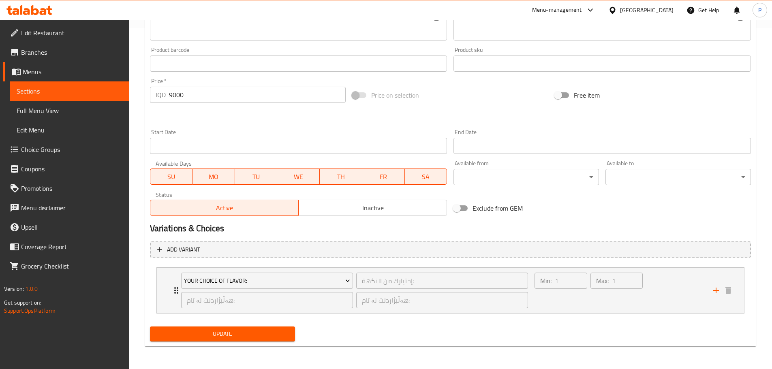
type input "هوبا تيتو مامبو"
click at [246, 332] on span "Update" at bounding box center [223, 334] width 133 height 10
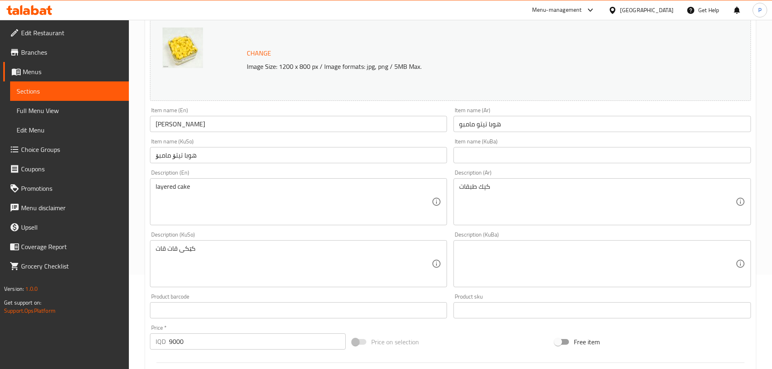
scroll to position [0, 0]
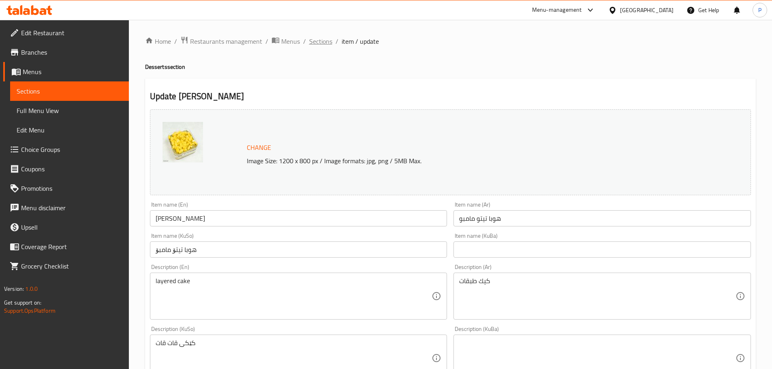
click at [327, 36] on span "Sections" at bounding box center [320, 41] width 23 height 10
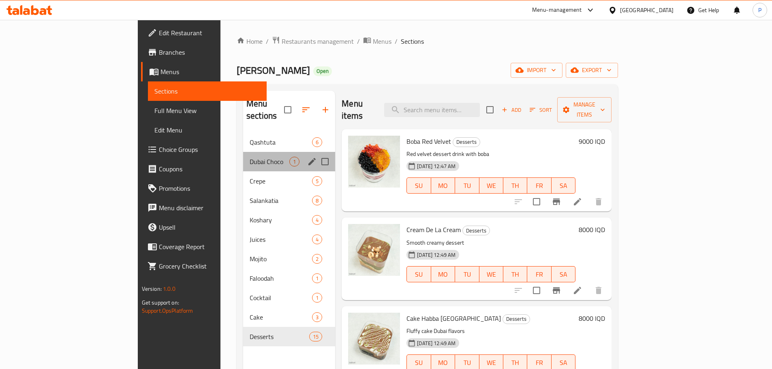
click at [243, 152] on div "Dubai Choco 1" at bounding box center [289, 161] width 92 height 19
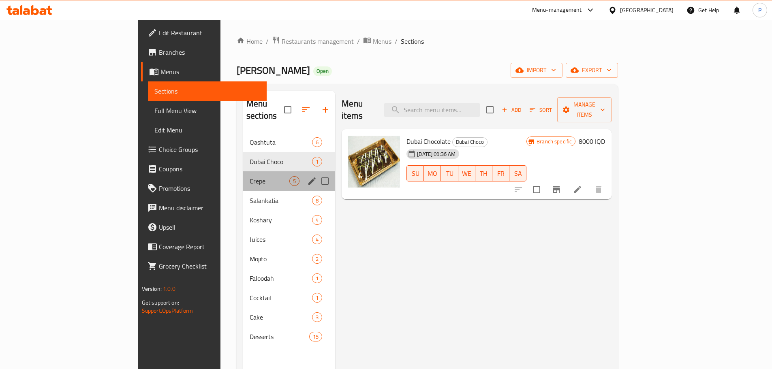
click at [243, 172] on div "Crepe 5" at bounding box center [289, 181] width 92 height 19
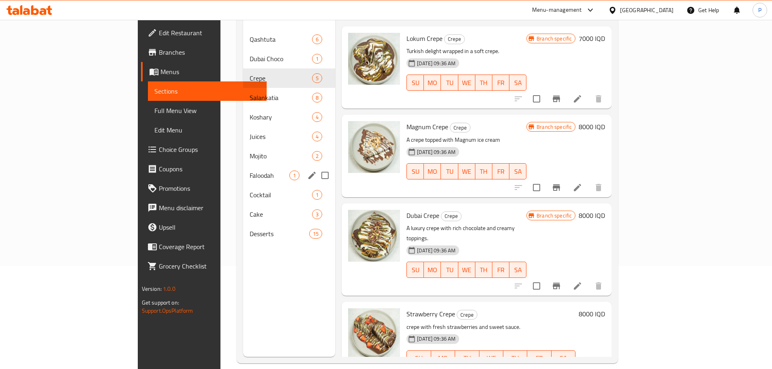
scroll to position [114, 0]
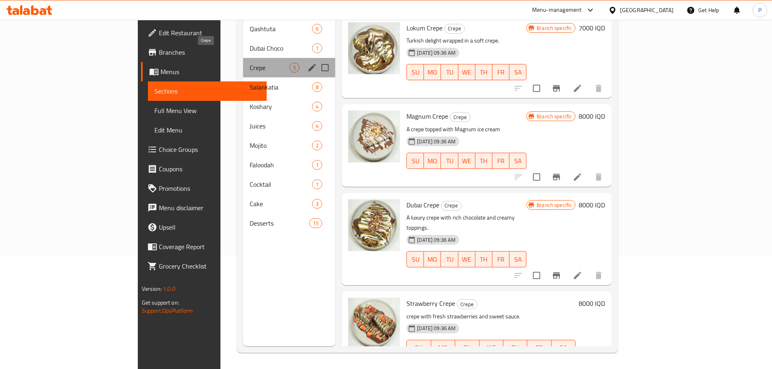
click at [243, 60] on div "Crepe 5" at bounding box center [289, 67] width 92 height 19
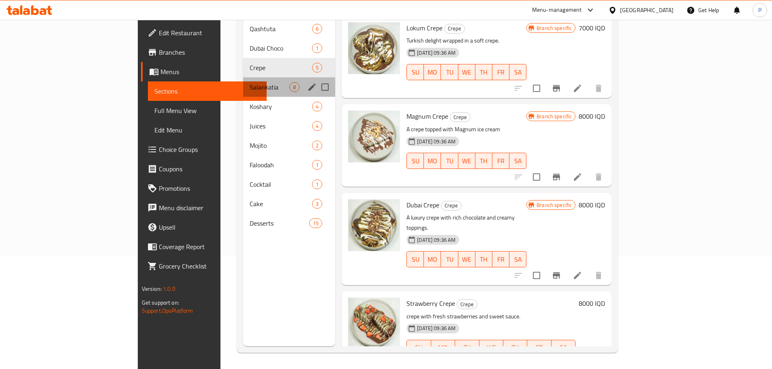
click at [243, 77] on div "Salankatia 8" at bounding box center [289, 86] width 92 height 19
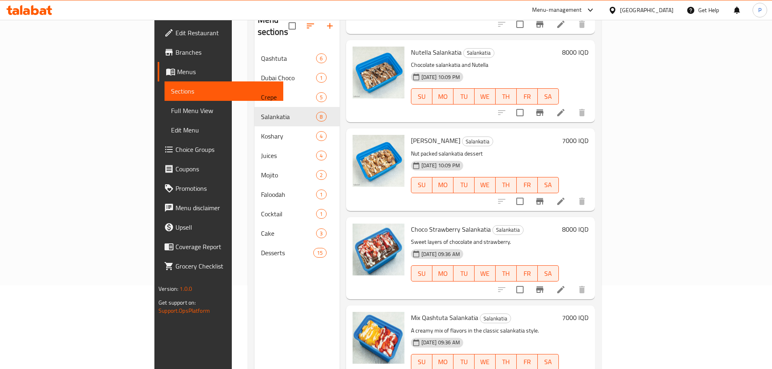
scroll to position [114, 0]
